Goal: Check status: Check status

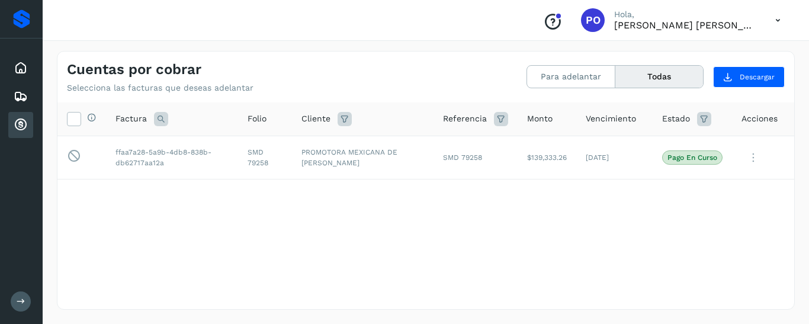
click at [651, 78] on button "Todas" at bounding box center [660, 77] width 88 height 22
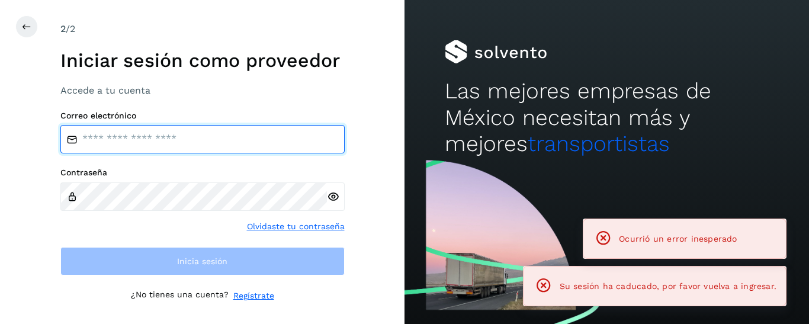
type input "**********"
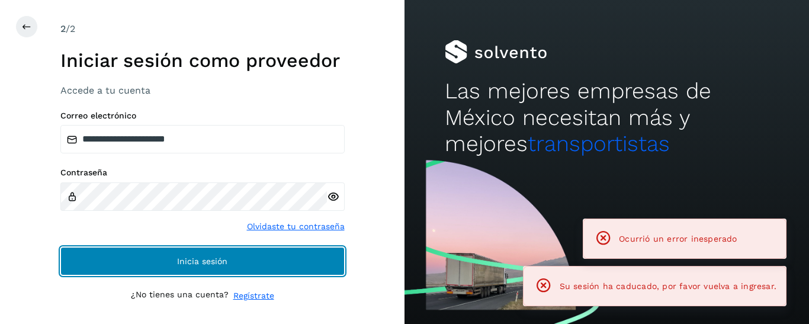
click at [213, 258] on span "Inicia sesión" at bounding box center [202, 261] width 50 height 8
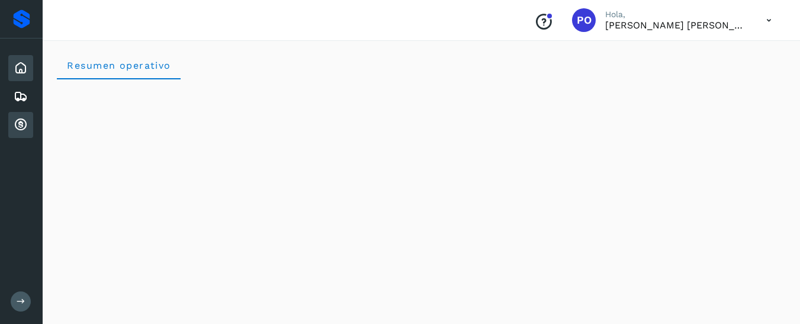
click at [21, 127] on icon at bounding box center [21, 125] width 14 height 14
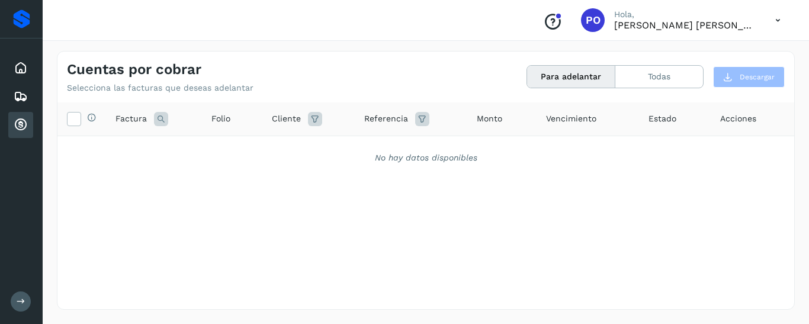
click at [557, 79] on button "Para adelantar" at bounding box center [571, 77] width 88 height 22
click at [648, 78] on button "Todas" at bounding box center [660, 77] width 88 height 22
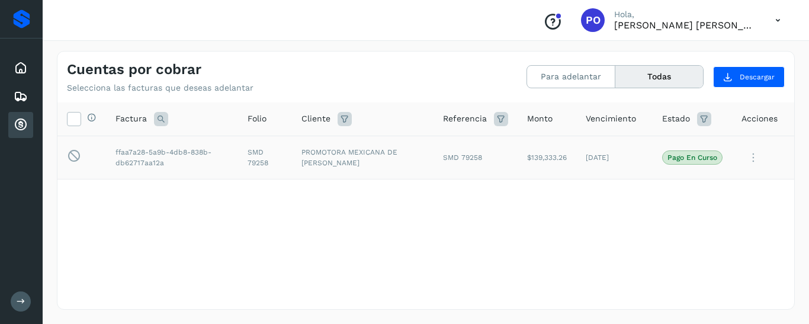
click at [751, 156] on icon at bounding box center [754, 158] width 24 height 24
click at [678, 185] on button "Ver Detalle" at bounding box center [713, 186] width 141 height 23
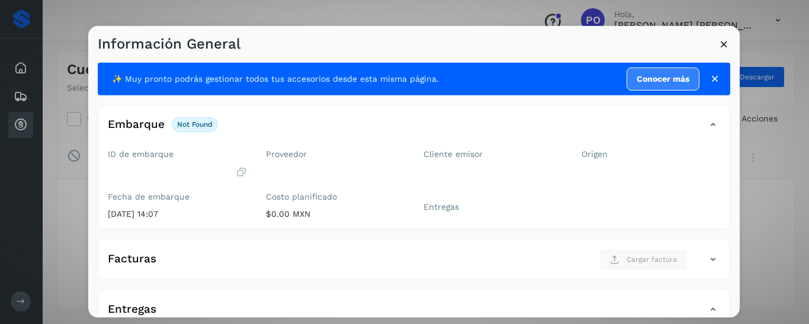
click at [724, 46] on icon at bounding box center [724, 43] width 12 height 12
